Goal: Task Accomplishment & Management: Use online tool/utility

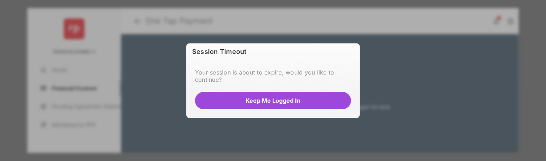
click at [292, 100] on button "Keep me logged in" at bounding box center [273, 100] width 156 height 17
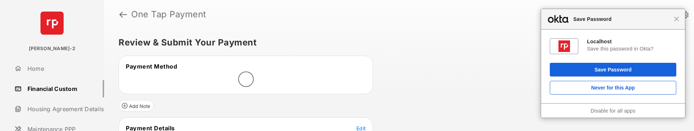
click at [675, 22] on div "Close Save Password" at bounding box center [613, 19] width 144 height 21
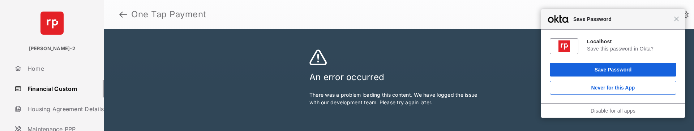
click at [678, 22] on div "Close Save Password" at bounding box center [613, 19] width 144 height 21
click at [676, 24] on div "Close Save Password" at bounding box center [613, 19] width 144 height 21
click at [677, 23] on div "Close Save Password" at bounding box center [613, 19] width 144 height 21
click at [678, 18] on span "Close" at bounding box center [676, 18] width 5 height 5
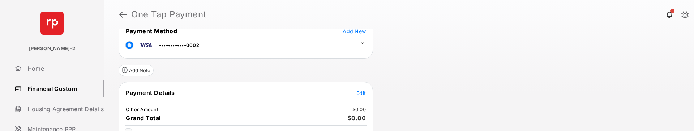
scroll to position [72, 0]
